Goal: Browse casually

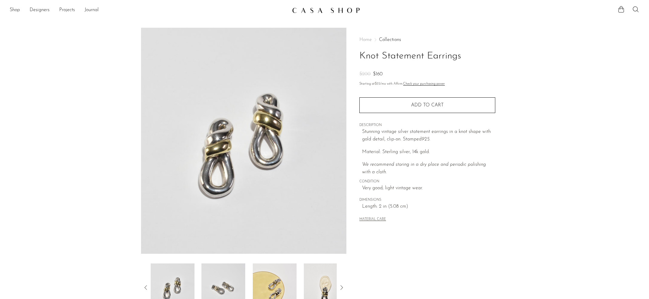
click at [329, 16] on main "Knot Statement Earrings $200 $160" at bounding box center [324, 175] width 649 height 318
click at [326, 12] on img at bounding box center [326, 10] width 68 height 6
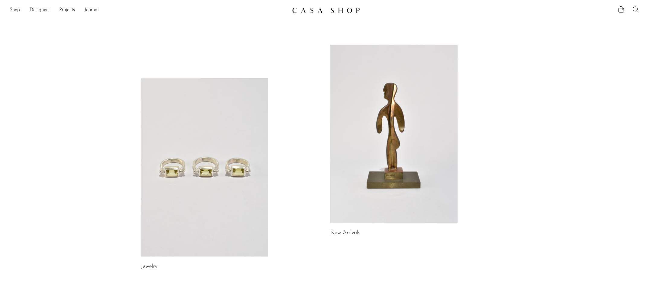
click at [386, 148] on link at bounding box center [393, 134] width 127 height 178
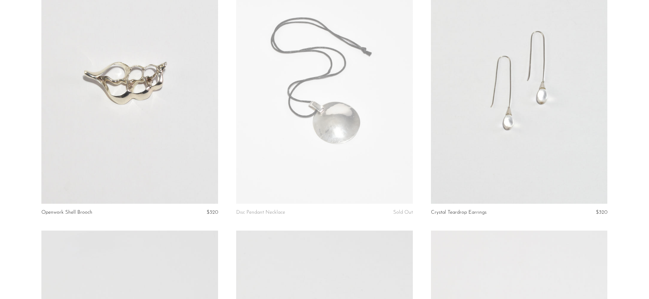
scroll to position [616, 0]
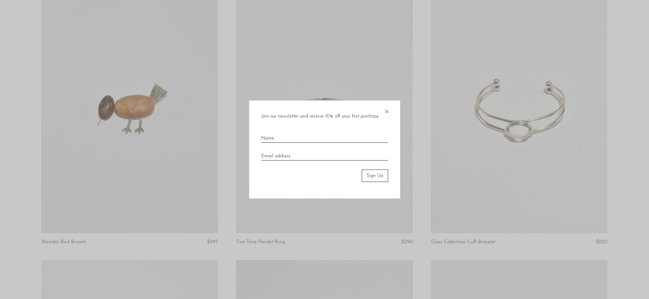
click at [386, 111] on span "×" at bounding box center [386, 110] width 6 height 19
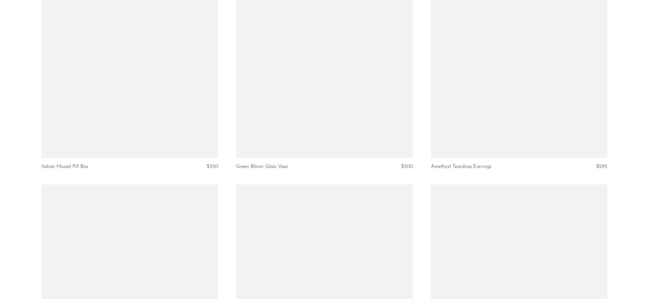
scroll to position [3181, 0]
